Goal: Navigation & Orientation: Find specific page/section

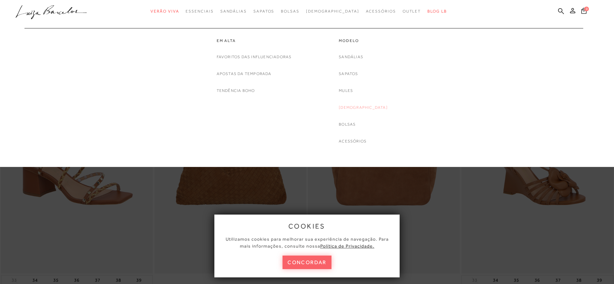
scroll to position [2, 0]
click at [358, 105] on link "[DEMOGRAPHIC_DATA]" at bounding box center [363, 107] width 49 height 7
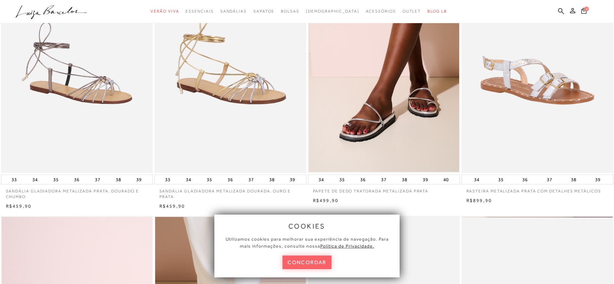
scroll to position [104, 0]
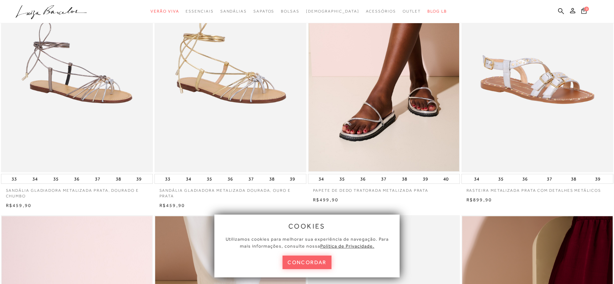
click at [310, 267] on button "concordar" at bounding box center [307, 263] width 49 height 14
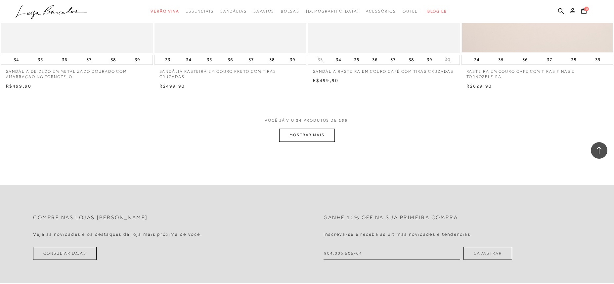
scroll to position [1578, 0]
click at [324, 135] on button "MOSTRAR MAIS" at bounding box center [307, 134] width 56 height 13
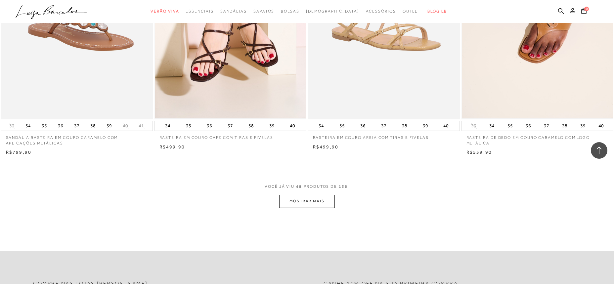
scroll to position [3138, 0]
click at [312, 203] on button "MOSTRAR MAIS" at bounding box center [307, 200] width 56 height 13
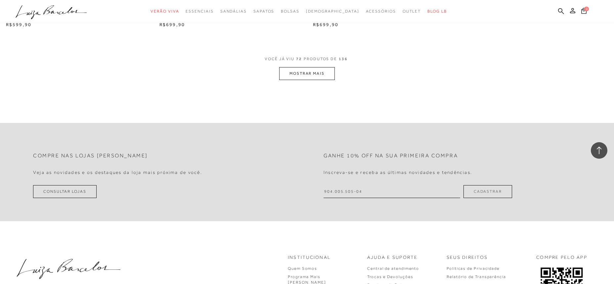
scroll to position [4897, 0]
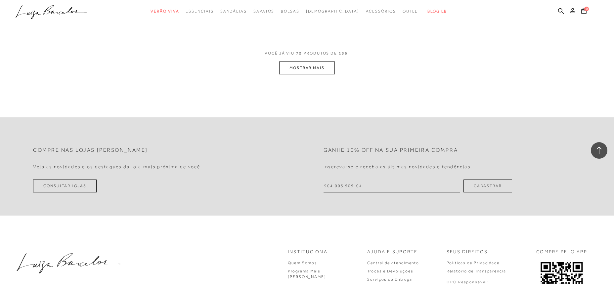
click at [301, 71] on button "MOSTRAR MAIS" at bounding box center [307, 68] width 56 height 13
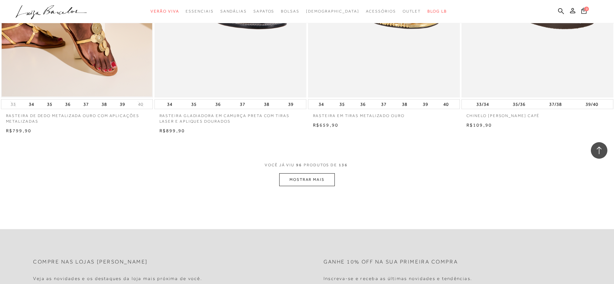
scroll to position [6420, 0]
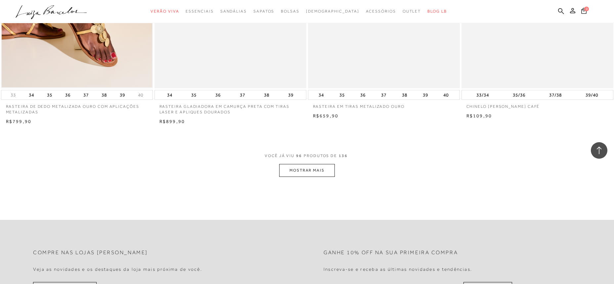
click at [312, 171] on button "MOSTRAR MAIS" at bounding box center [307, 170] width 56 height 13
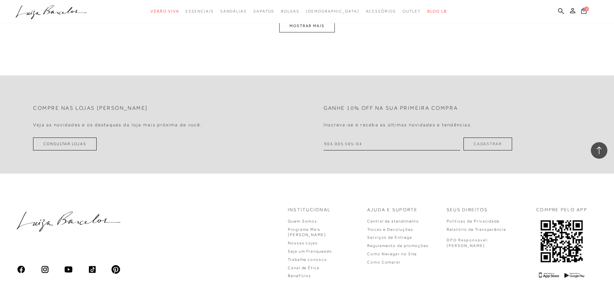
scroll to position [8191, 0]
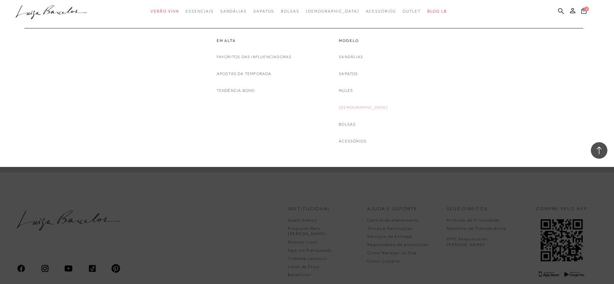
click at [360, 107] on link "[DEMOGRAPHIC_DATA]" at bounding box center [363, 107] width 49 height 7
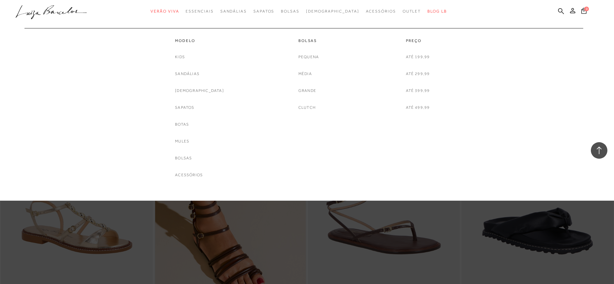
scroll to position [6711, 0]
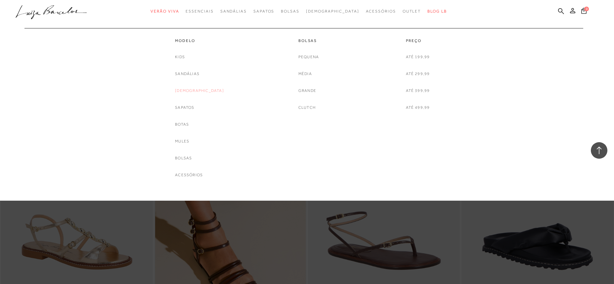
click at [200, 91] on link "[DEMOGRAPHIC_DATA]" at bounding box center [199, 90] width 49 height 7
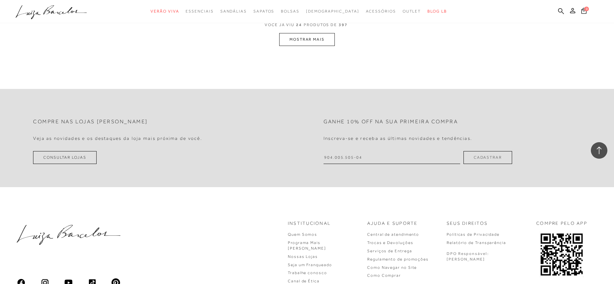
scroll to position [1711, 0]
